Goal: Transaction & Acquisition: Book appointment/travel/reservation

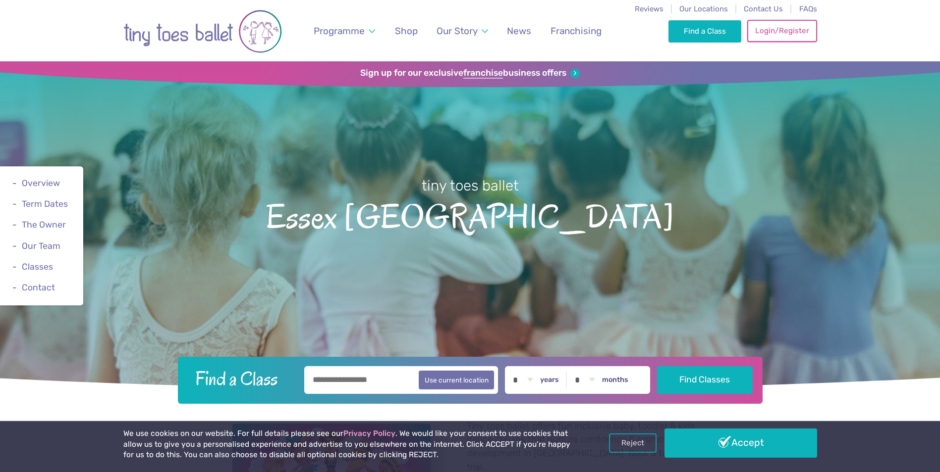
click at [764, 30] on link "Login/Register" at bounding box center [781, 31] width 69 height 22
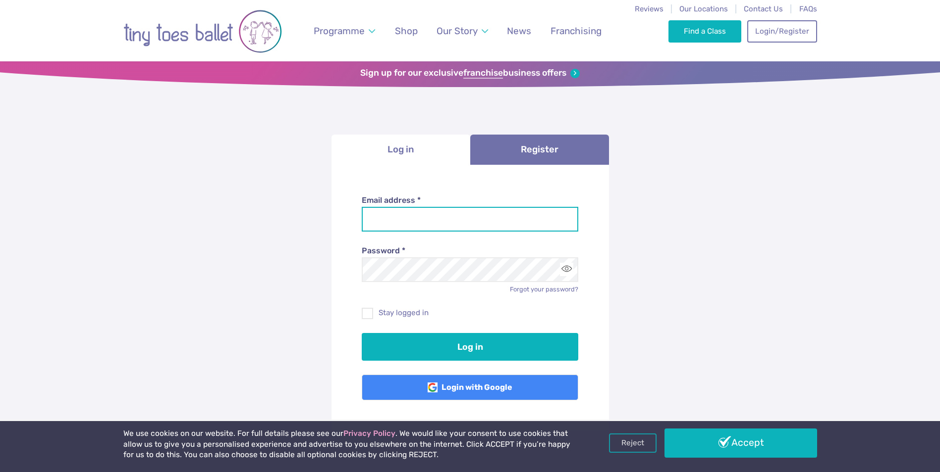
click at [399, 224] on input "Email address *" at bounding box center [470, 219] width 216 height 25
type input "**********"
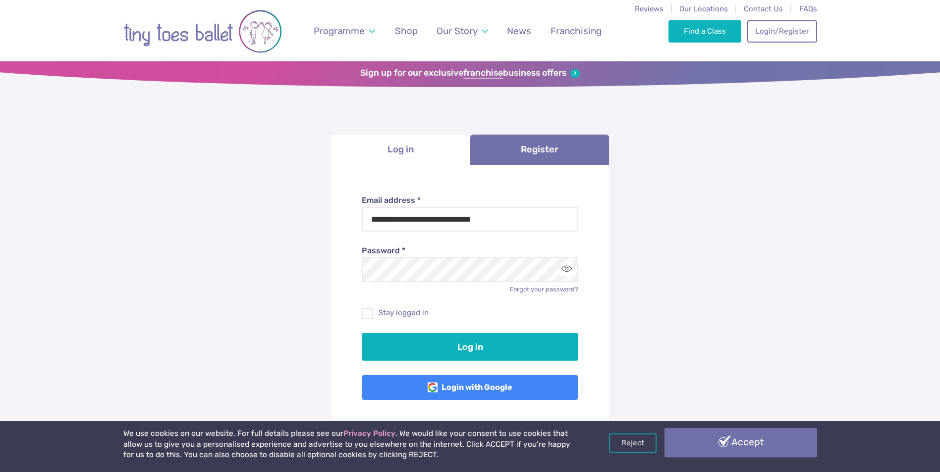
click at [736, 446] on link "Accept" at bounding box center [740, 442] width 153 height 29
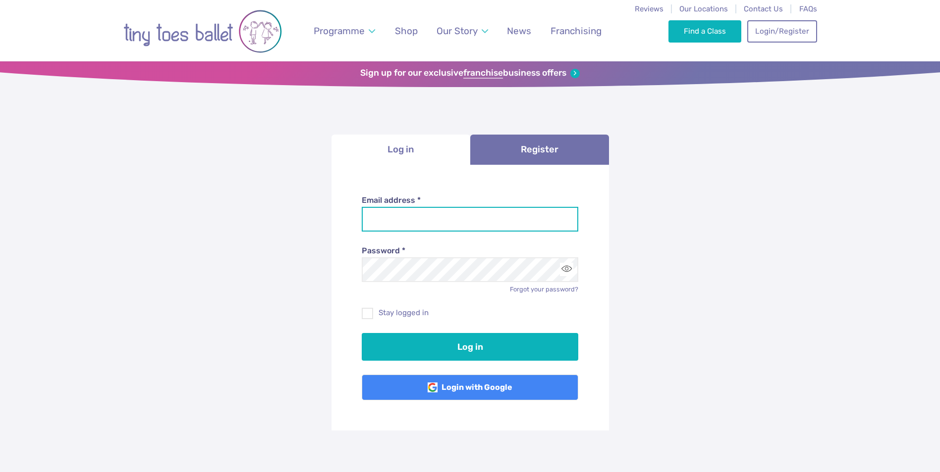
click at [375, 216] on input "Email address *" at bounding box center [470, 219] width 216 height 25
type input "**********"
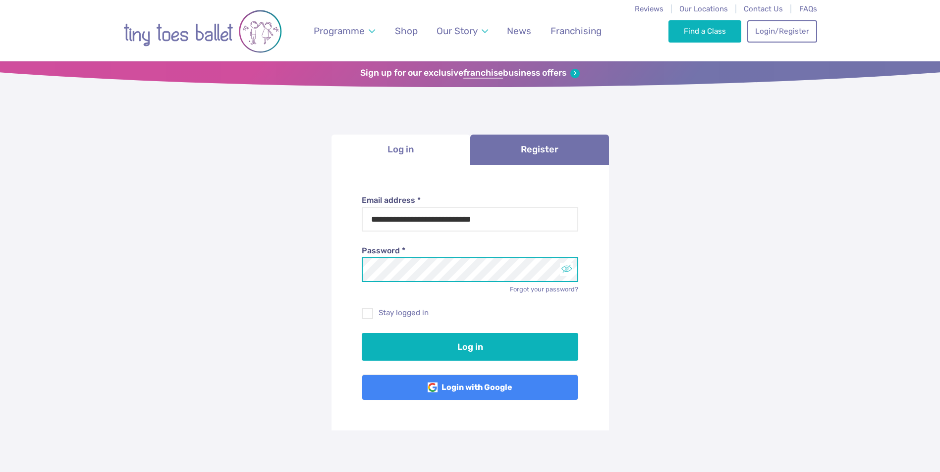
click at [570, 270] on button "Toggle password visibility" at bounding box center [566, 269] width 13 height 13
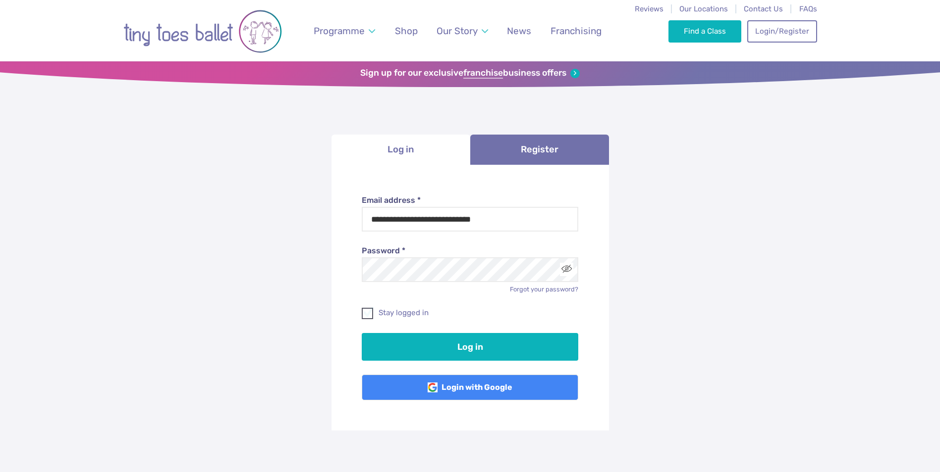
click at [363, 312] on span at bounding box center [368, 315] width 10 height 9
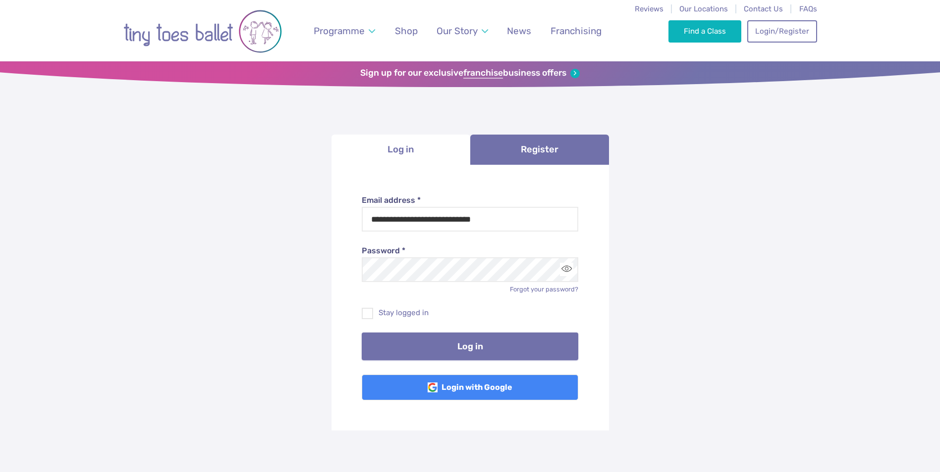
click at [463, 347] on button "Log in" at bounding box center [470, 347] width 216 height 28
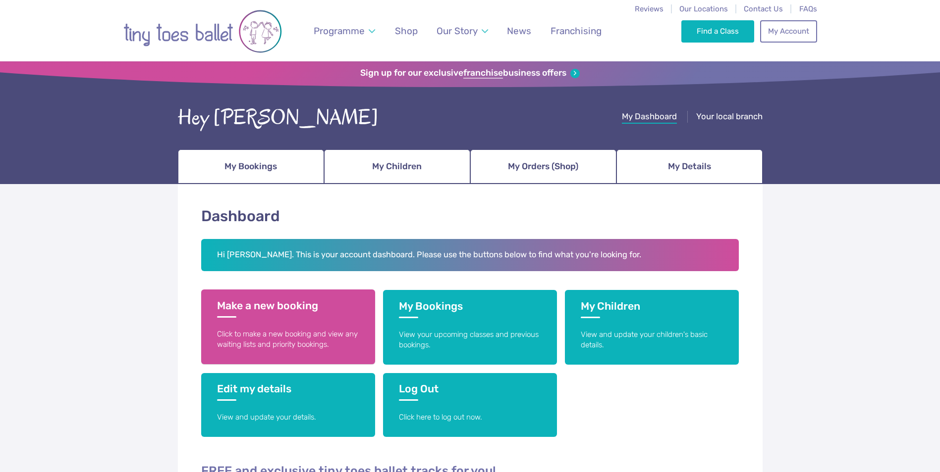
click at [265, 305] on h3 "Make a new booking" at bounding box center [288, 309] width 142 height 18
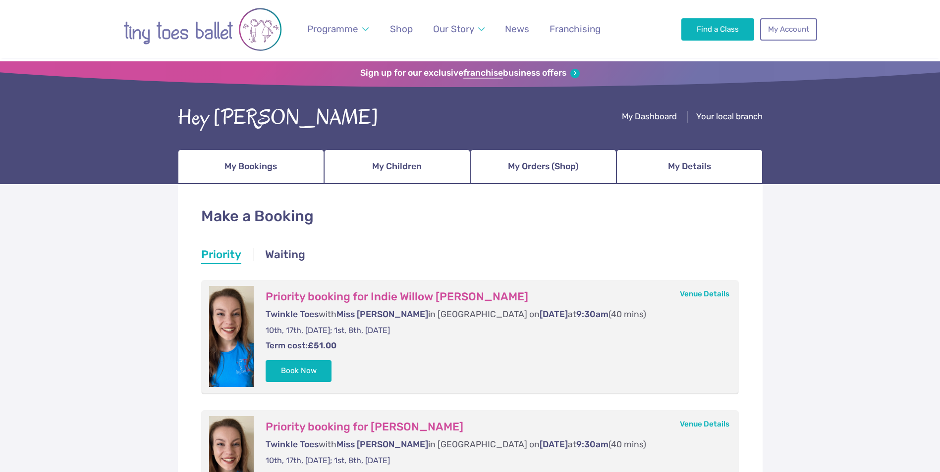
scroll to position [99, 0]
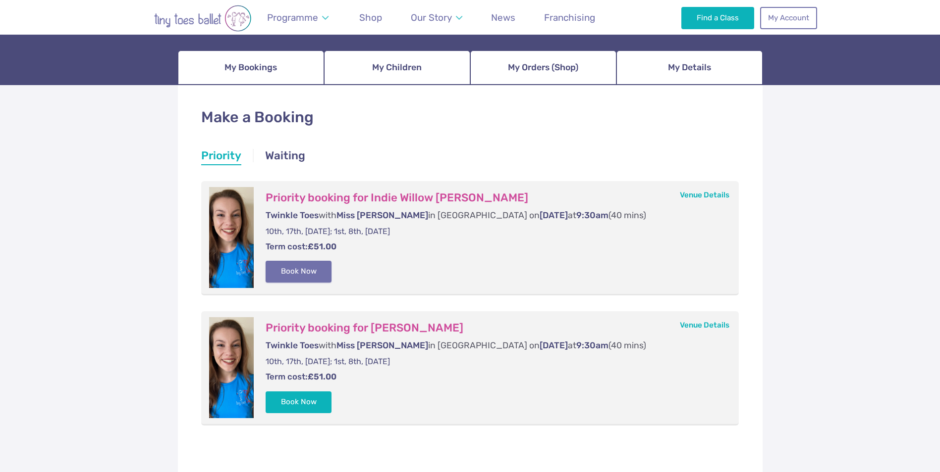
click at [313, 272] on button "Book Now" at bounding box center [298, 272] width 66 height 22
click at [412, 65] on span "My Children" at bounding box center [397, 67] width 50 height 17
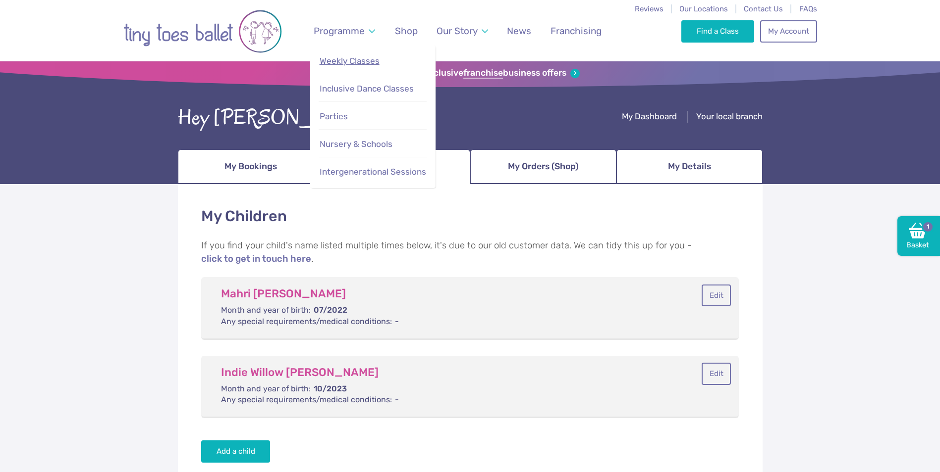
click at [341, 60] on span "Weekly Classes" at bounding box center [349, 61] width 60 height 10
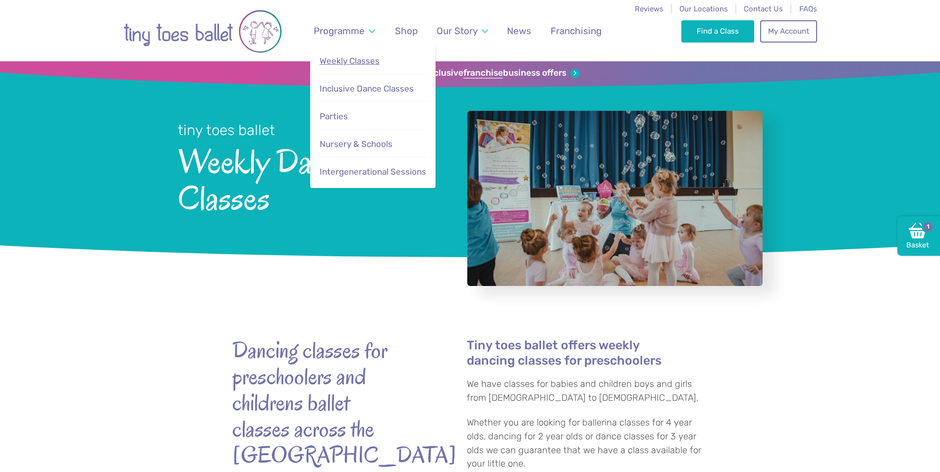
click at [334, 62] on span "Weekly Classes" at bounding box center [349, 61] width 60 height 10
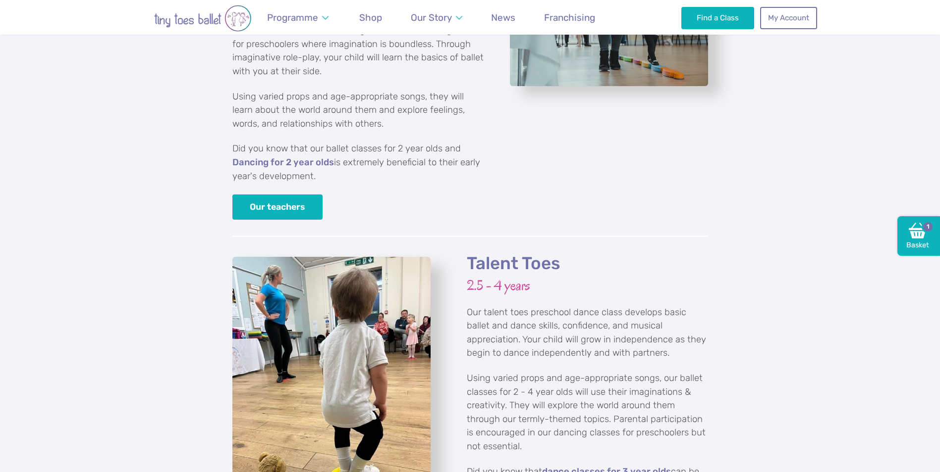
scroll to position [1337, 0]
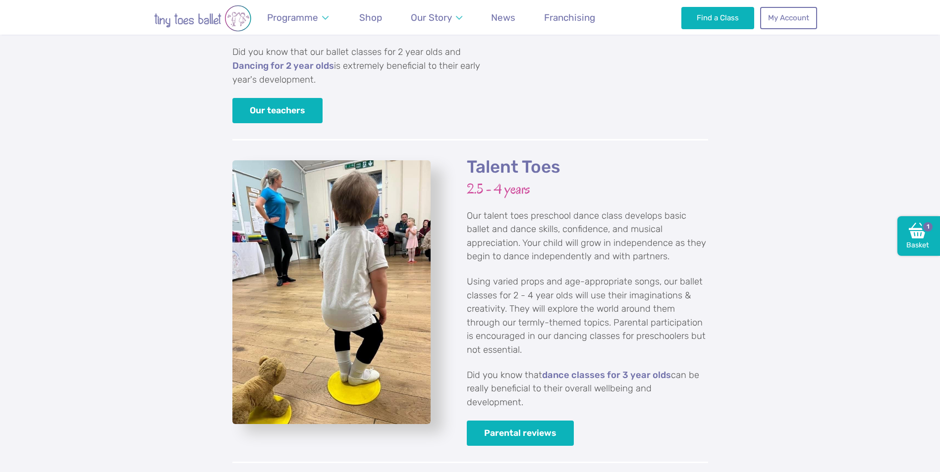
click at [504, 157] on h2 "Talent Toes" at bounding box center [587, 168] width 241 height 22
click at [503, 157] on h2 "Talent Toes" at bounding box center [587, 168] width 241 height 22
click at [338, 267] on img "View full-size image" at bounding box center [331, 292] width 198 height 264
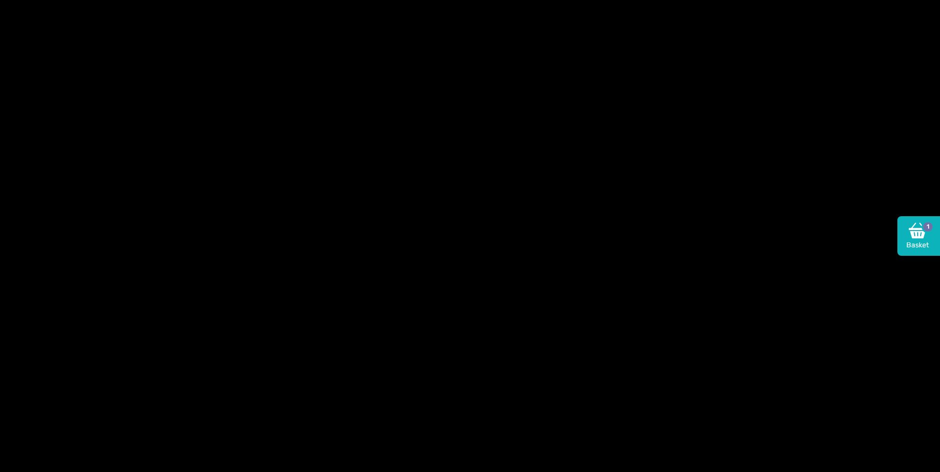
click at [339, 264] on div at bounding box center [470, 236] width 940 height 472
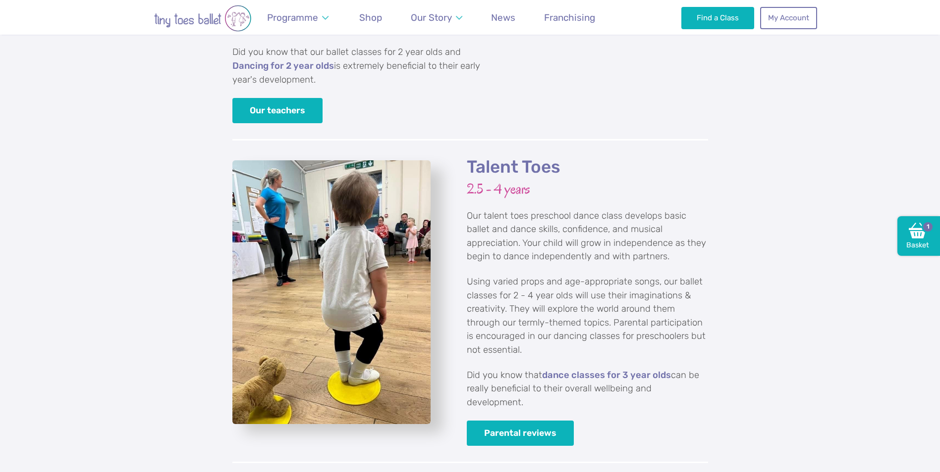
click at [340, 262] on img "View full-size image" at bounding box center [331, 292] width 198 height 264
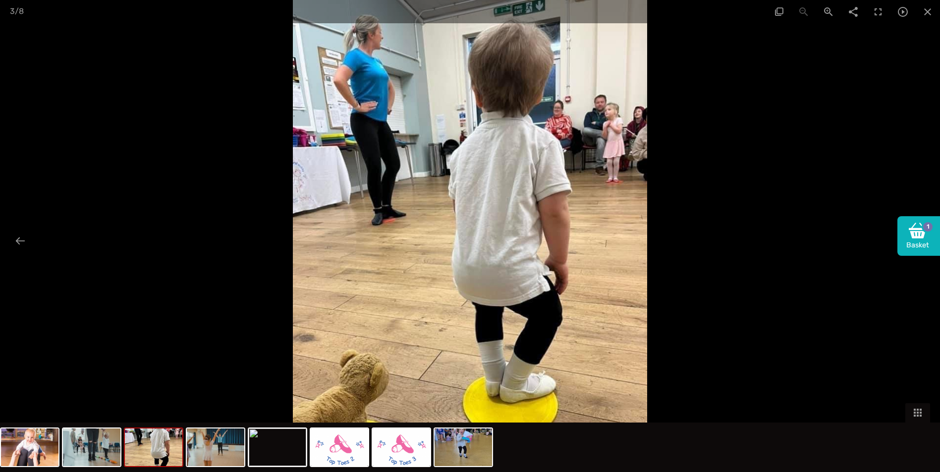
scroll to position [1486, 0]
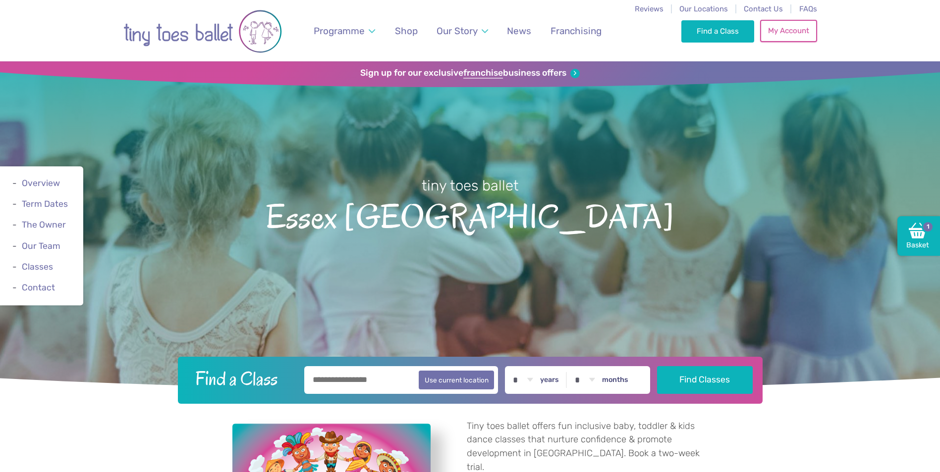
click at [795, 31] on link "My Account" at bounding box center [788, 31] width 56 height 22
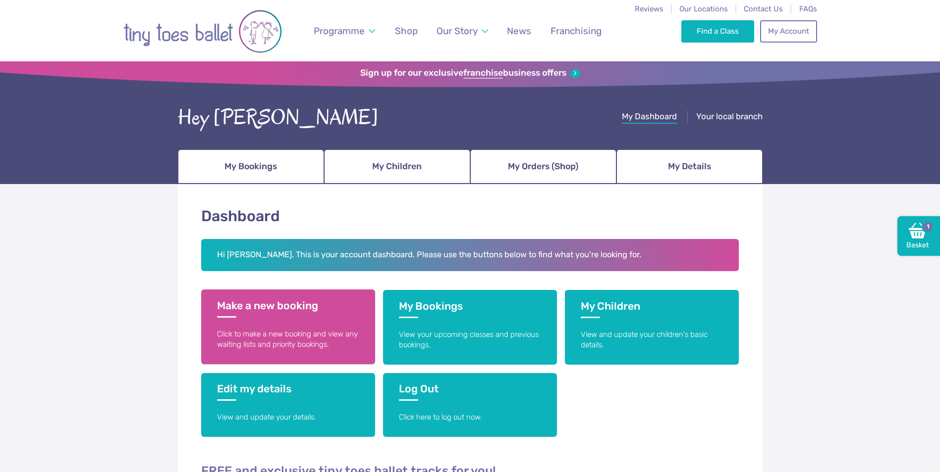
click at [287, 303] on h3 "Make a new booking" at bounding box center [288, 309] width 142 height 18
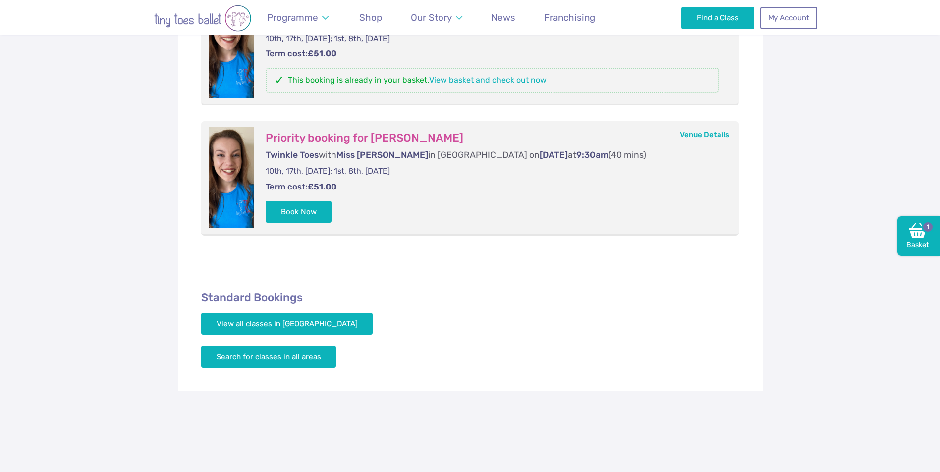
scroll to position [297, 0]
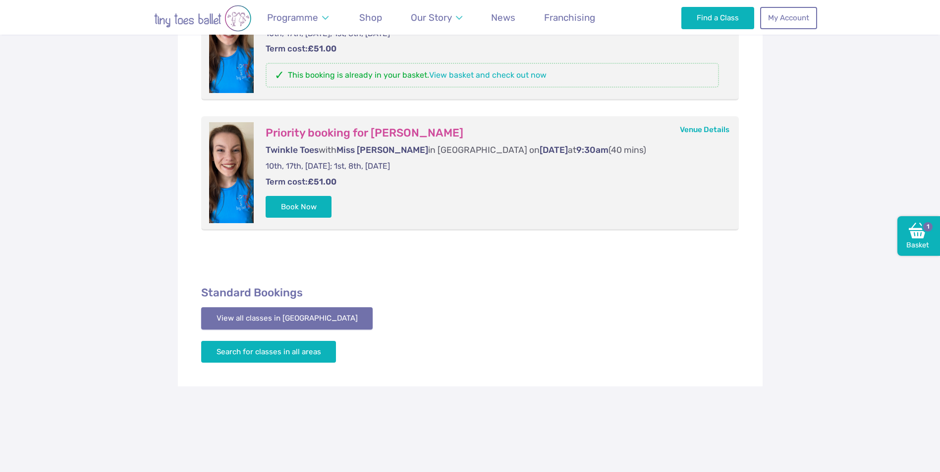
click at [287, 323] on link "View all classes in Essex Mid & South" at bounding box center [287, 319] width 172 height 22
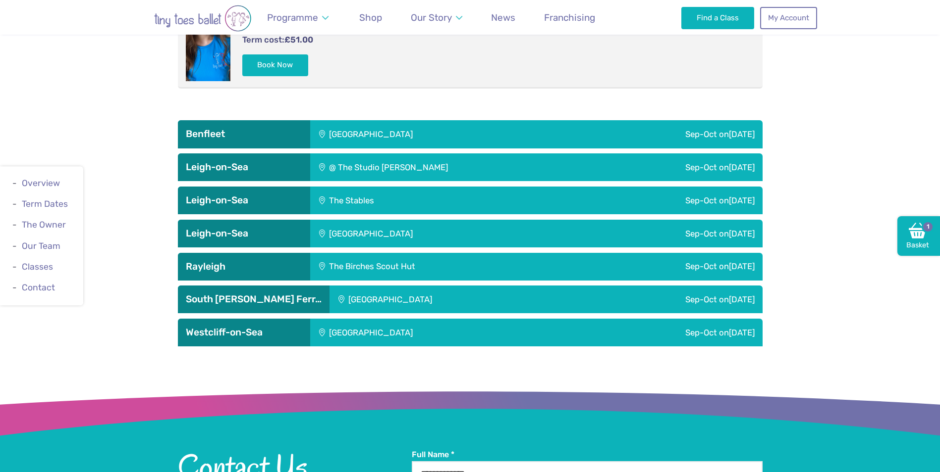
scroll to position [1929, 0]
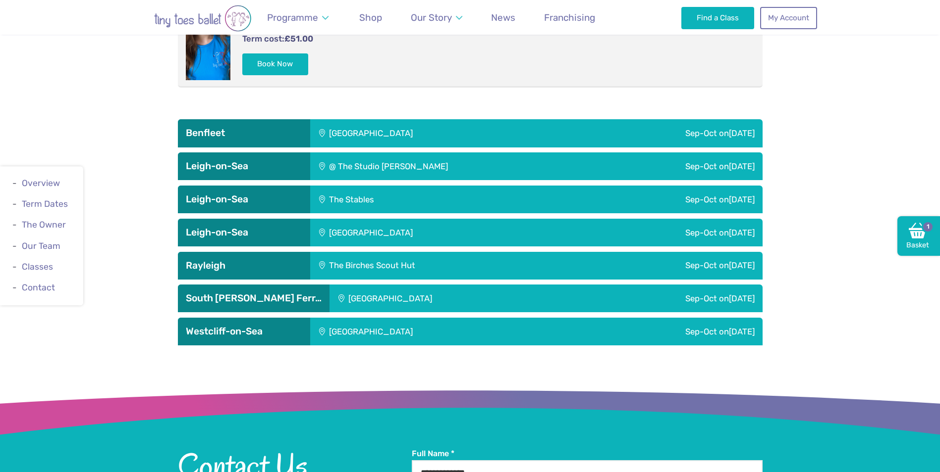
click at [384, 318] on div "Saint Peter's Church Youth Hall" at bounding box center [438, 332] width 256 height 28
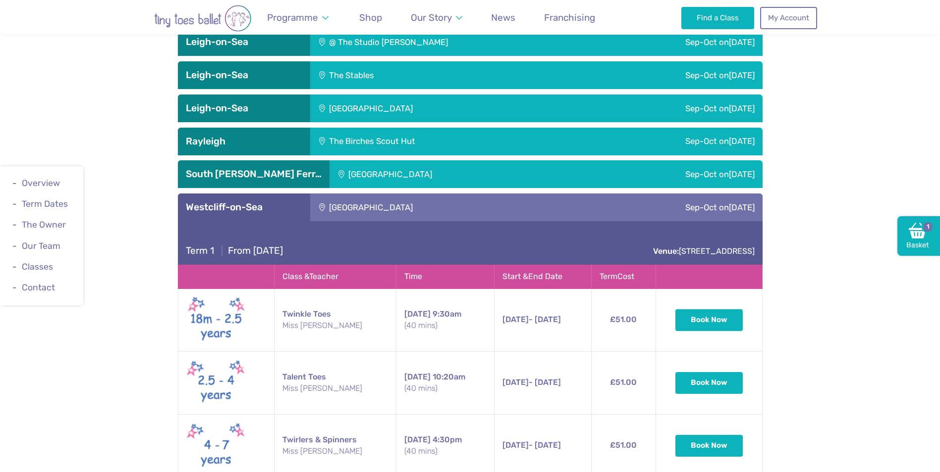
scroll to position [2078, 0]
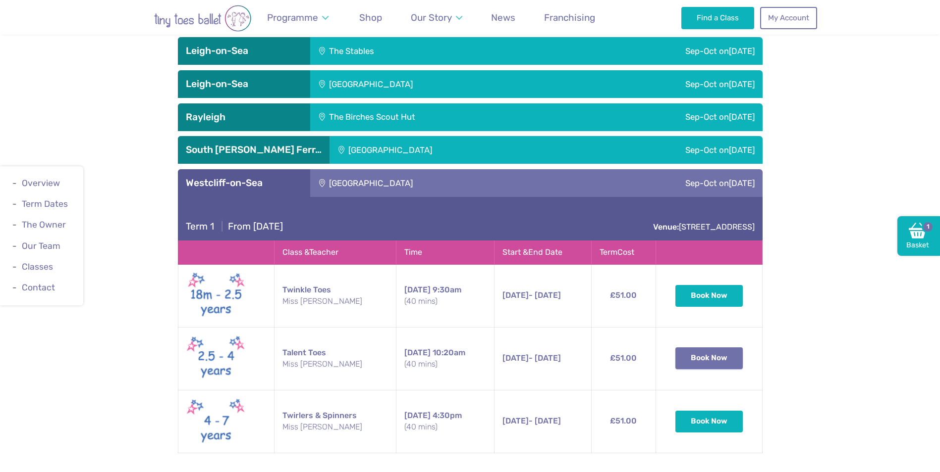
click at [717, 348] on button "Book Now" at bounding box center [708, 359] width 67 height 22
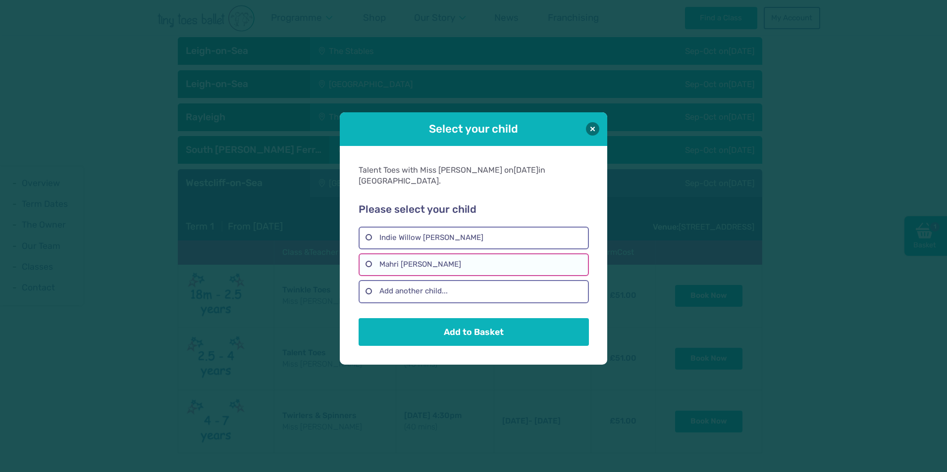
click at [368, 258] on label "Mahri Esme Maskell" at bounding box center [474, 265] width 230 height 23
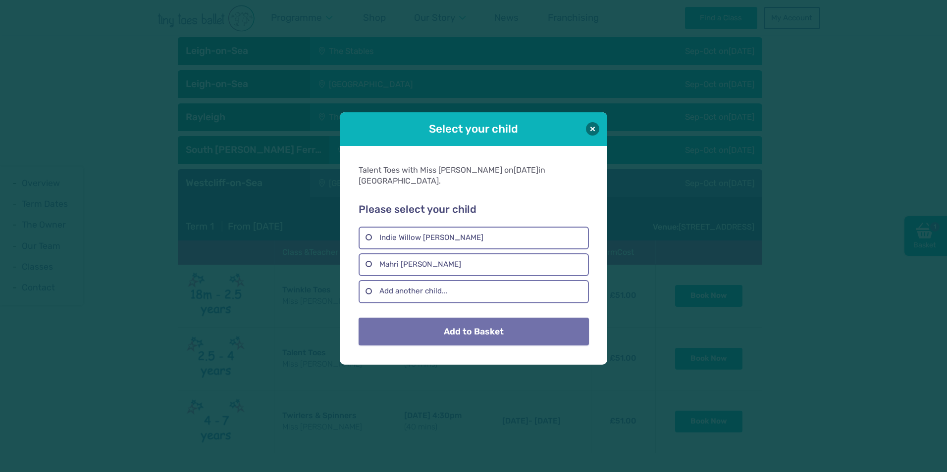
click at [458, 324] on button "Add to Basket" at bounding box center [474, 332] width 230 height 28
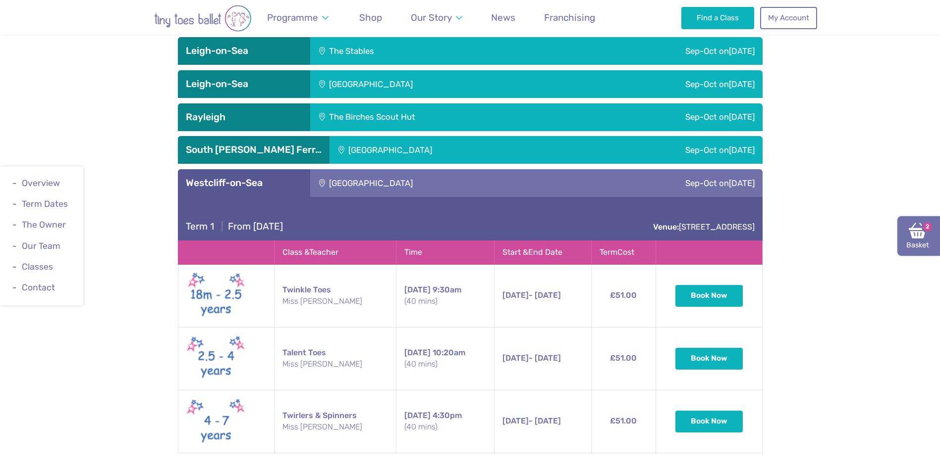
click at [915, 233] on img at bounding box center [917, 231] width 18 height 18
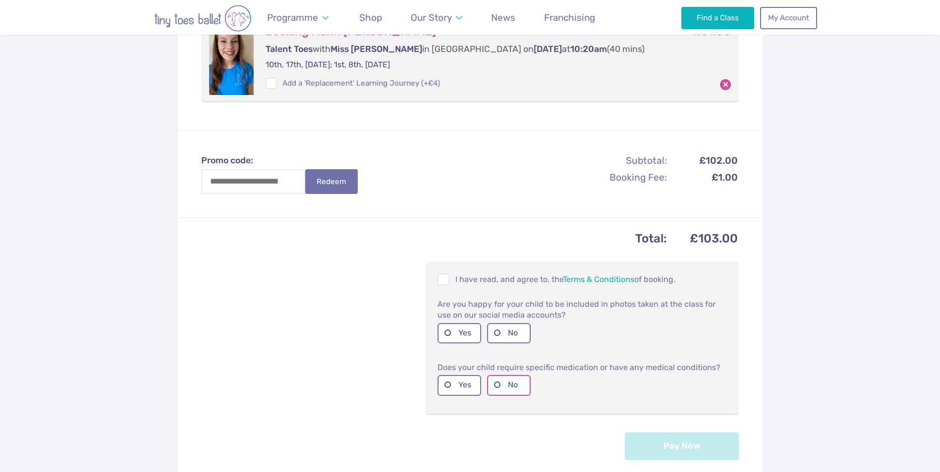
scroll to position [347, 0]
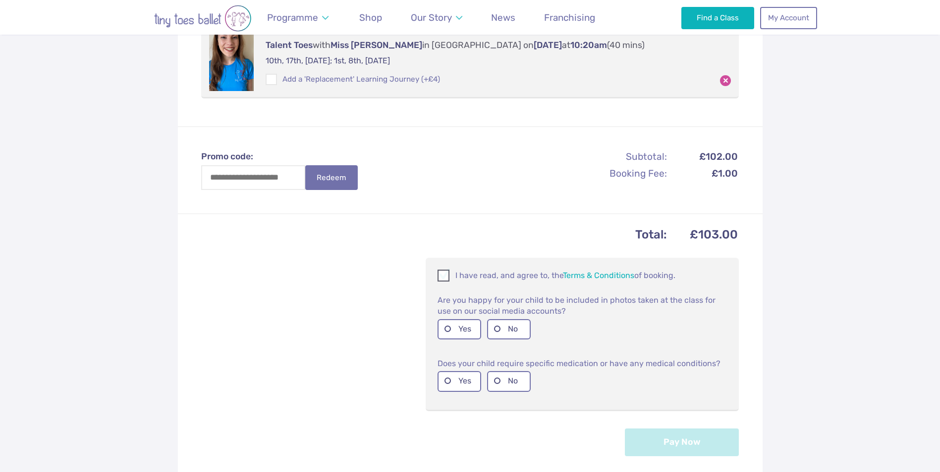
click at [444, 277] on span at bounding box center [443, 277] width 11 height 9
click at [446, 326] on label "Yes" at bounding box center [459, 329] width 44 height 20
click at [496, 378] on label "No" at bounding box center [509, 381] width 44 height 20
click at [688, 442] on button "Pay Now" at bounding box center [682, 442] width 114 height 28
